Goal: Transaction & Acquisition: Purchase product/service

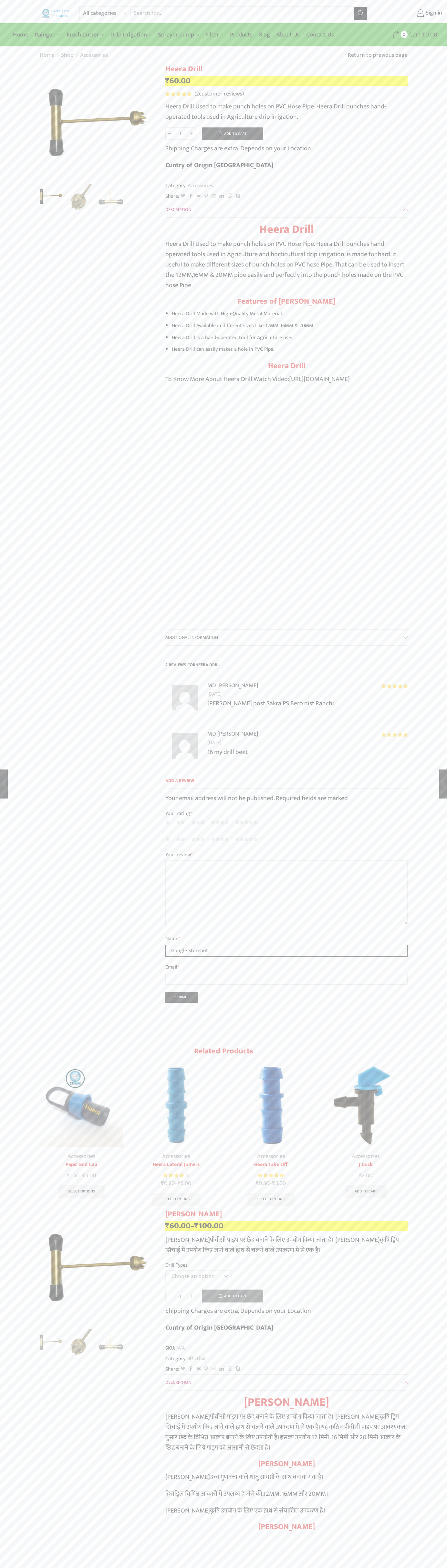
type input "Google Storebot"
click at [233, 133] on button "Add to cart" at bounding box center [232, 133] width 62 height 13
click at [406, 35] on span "Cart" at bounding box center [410, 35] width 13 height 9
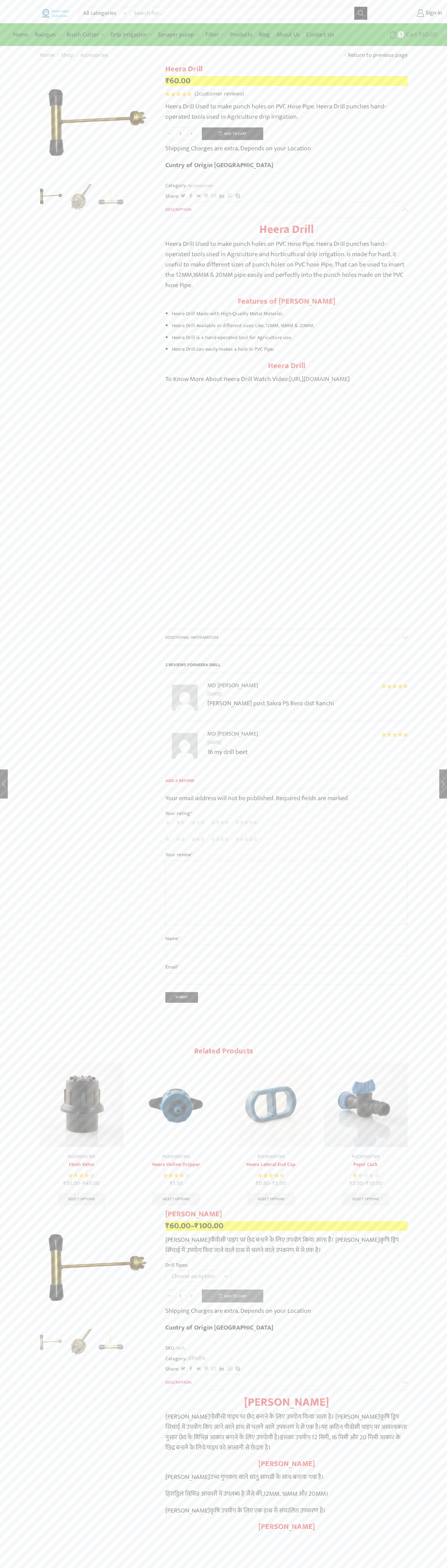
click at [406, 35] on span "Cart" at bounding box center [410, 35] width 13 height 9
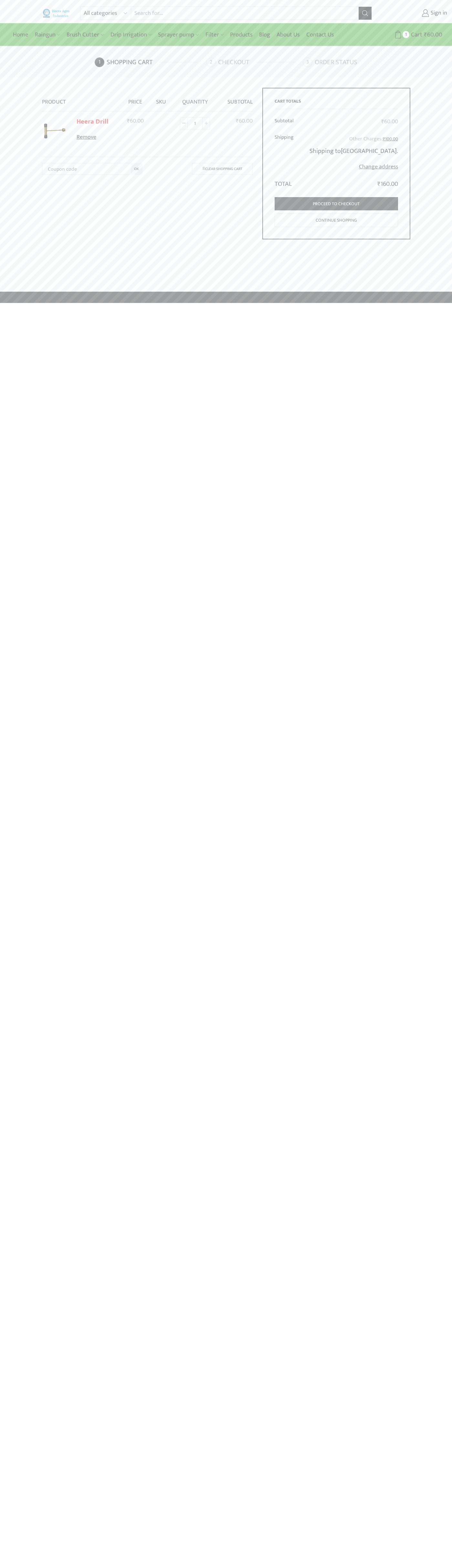
click at [96, 138] on link "Remove" at bounding box center [96, 138] width 40 height 9
